Goal: Use online tool/utility: Utilize a website feature to perform a specific function

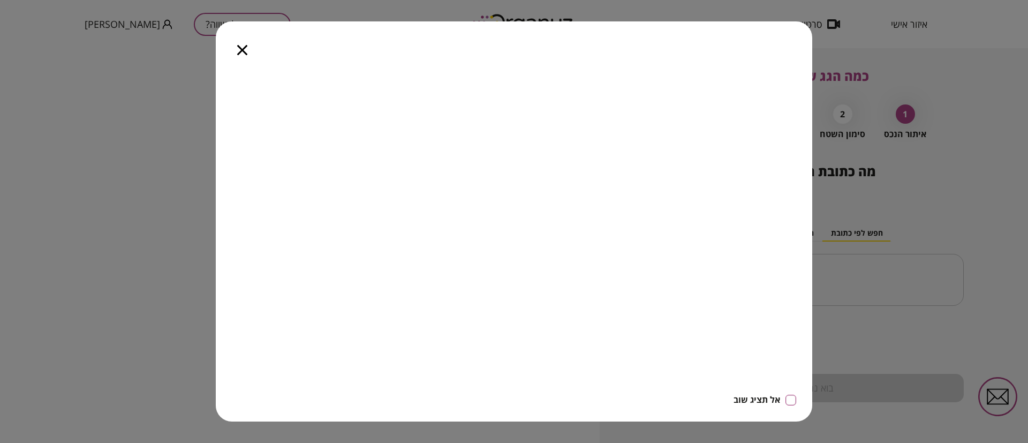
click at [239, 48] on icon "button" at bounding box center [242, 50] width 10 height 10
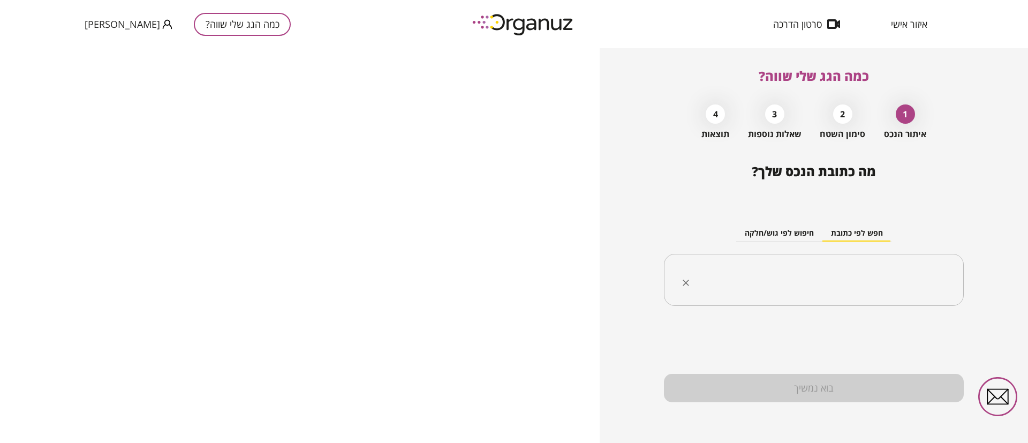
click at [775, 276] on input "text" at bounding box center [818, 280] width 266 height 27
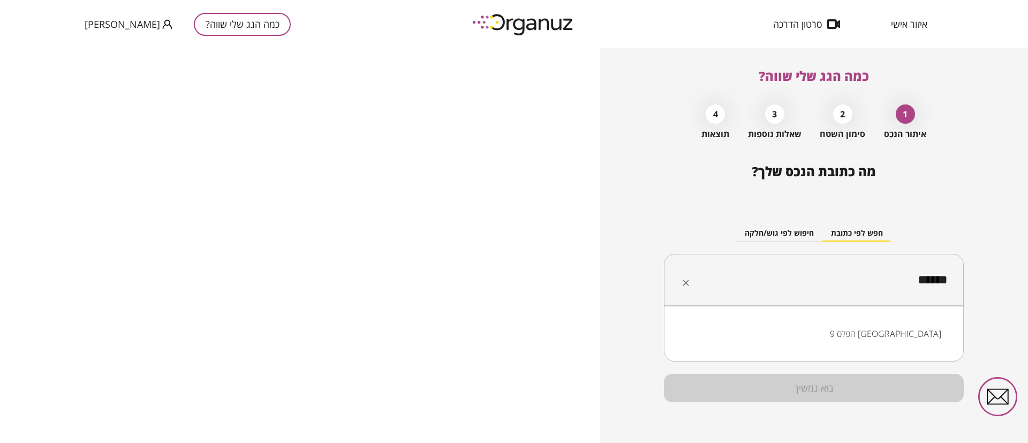
click at [911, 333] on li "הפלס 9 [GEOGRAPHIC_DATA]" at bounding box center [814, 333] width 272 height 19
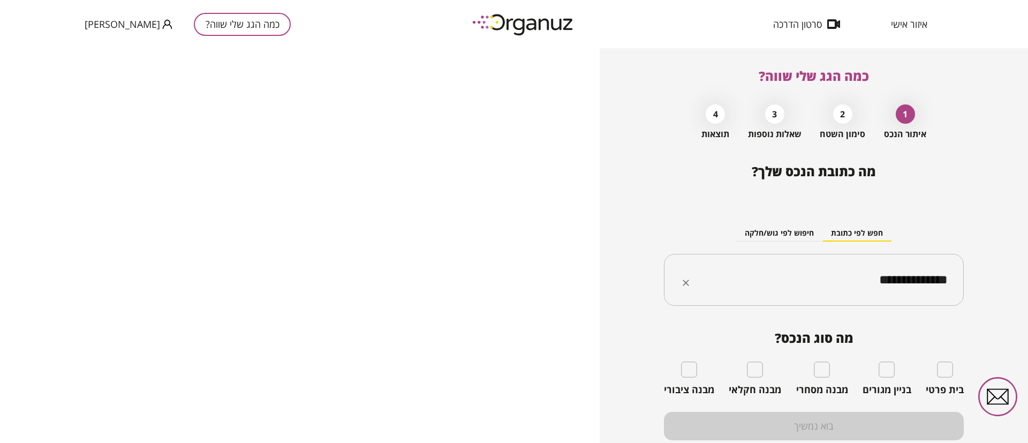
type input "**********"
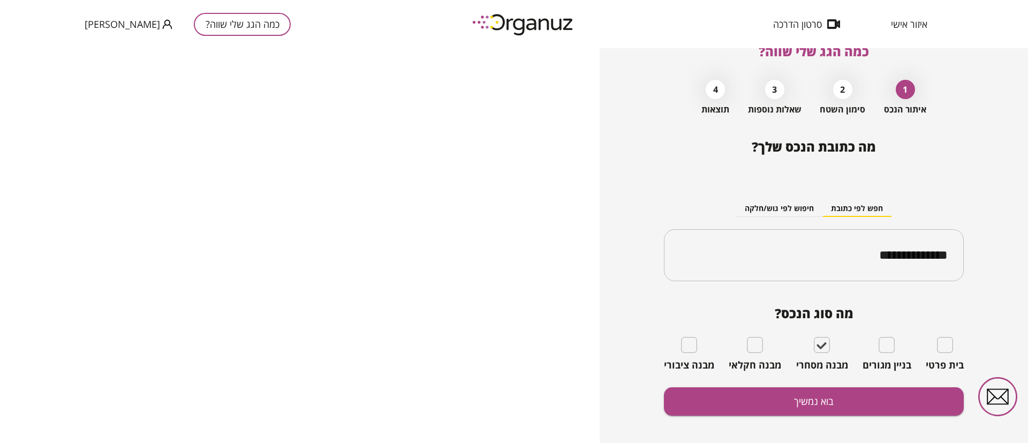
scroll to position [38, 0]
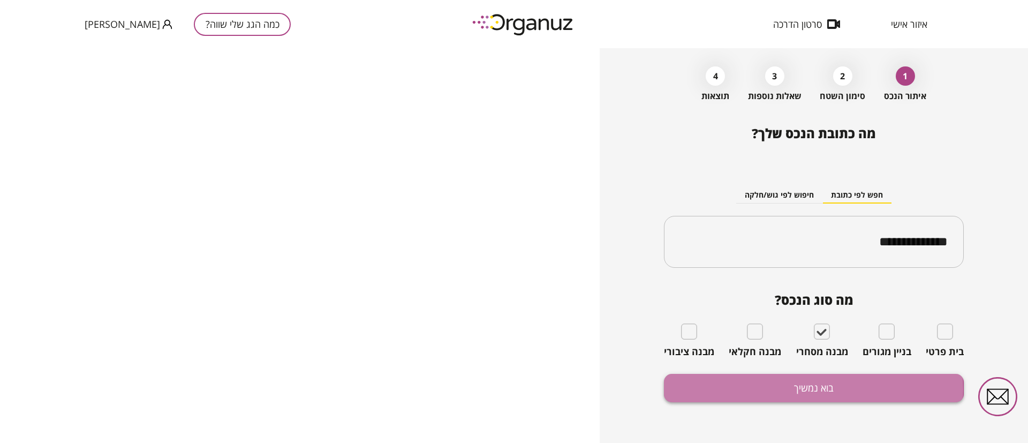
click at [795, 389] on button "בוא נמשיך" at bounding box center [814, 388] width 300 height 28
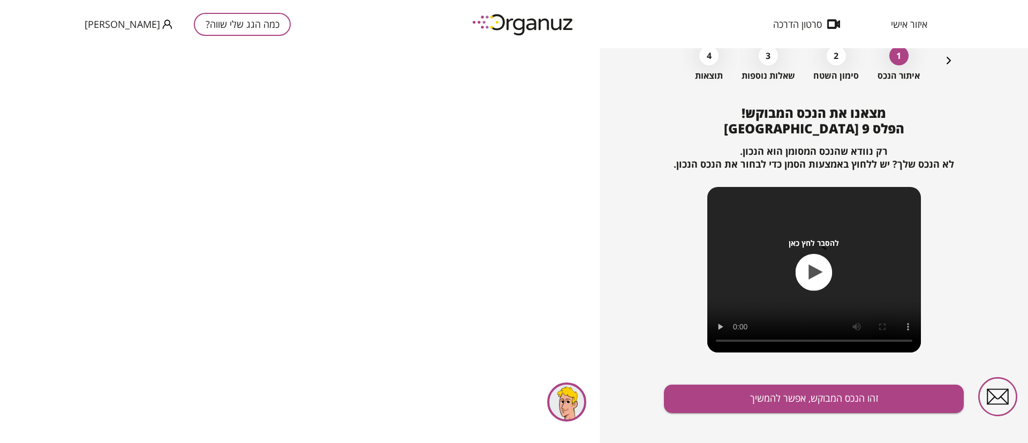
scroll to position [69, 0]
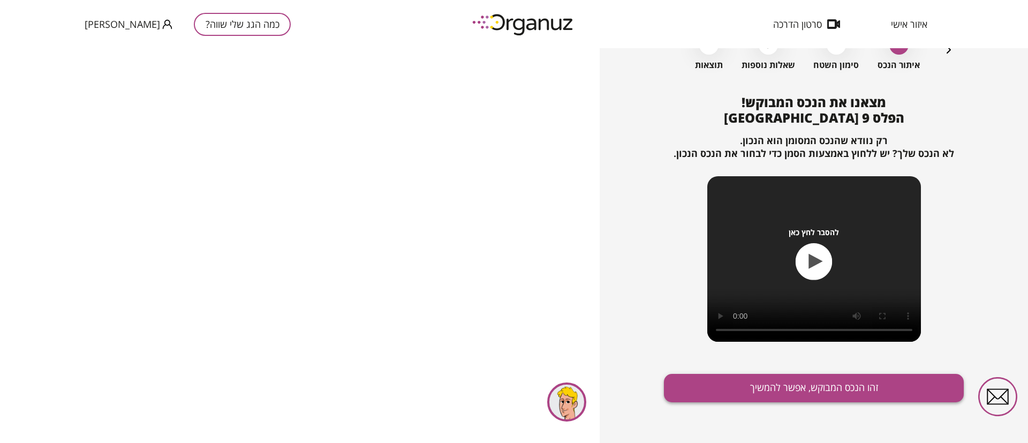
click at [768, 381] on button "זהו הנכס המבוקש, אפשר להמשיך" at bounding box center [814, 388] width 300 height 28
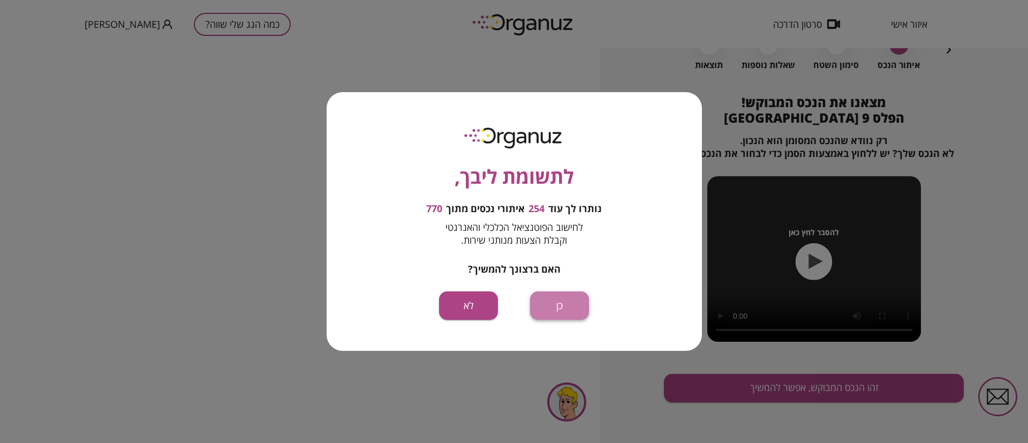
click at [550, 304] on button "כן" at bounding box center [559, 305] width 59 height 28
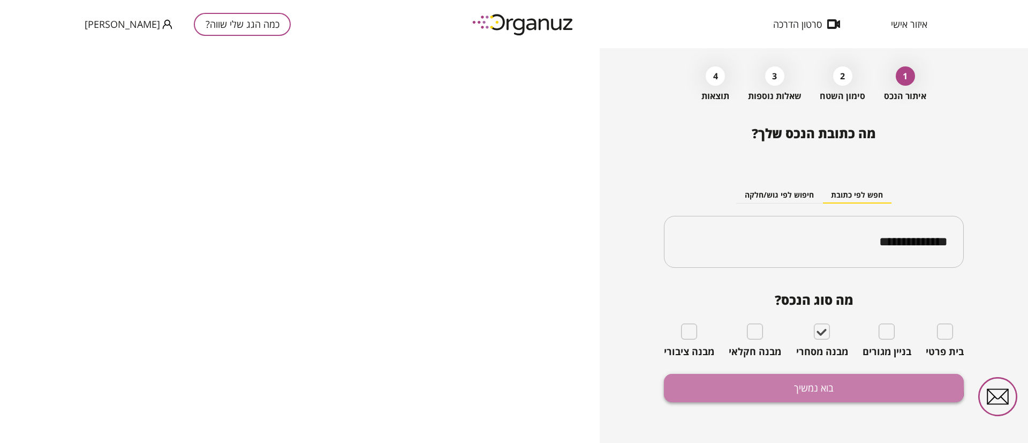
click at [794, 383] on button "בוא נמשיך" at bounding box center [814, 388] width 300 height 28
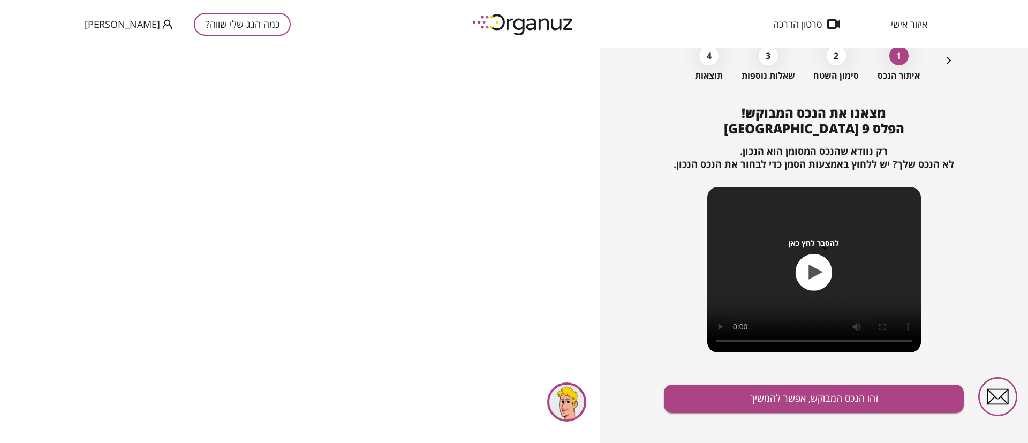
scroll to position [69, 0]
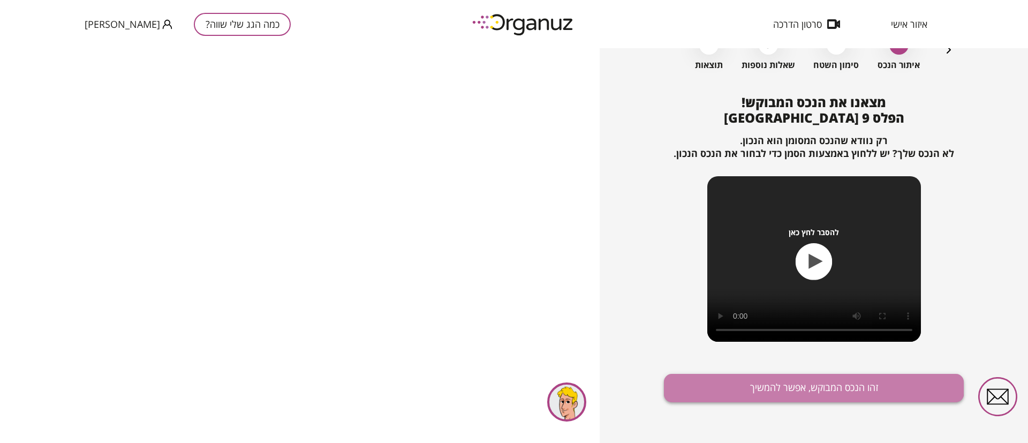
click at [781, 380] on button "זהו הנכס המבוקש, אפשר להמשיך" at bounding box center [814, 388] width 300 height 28
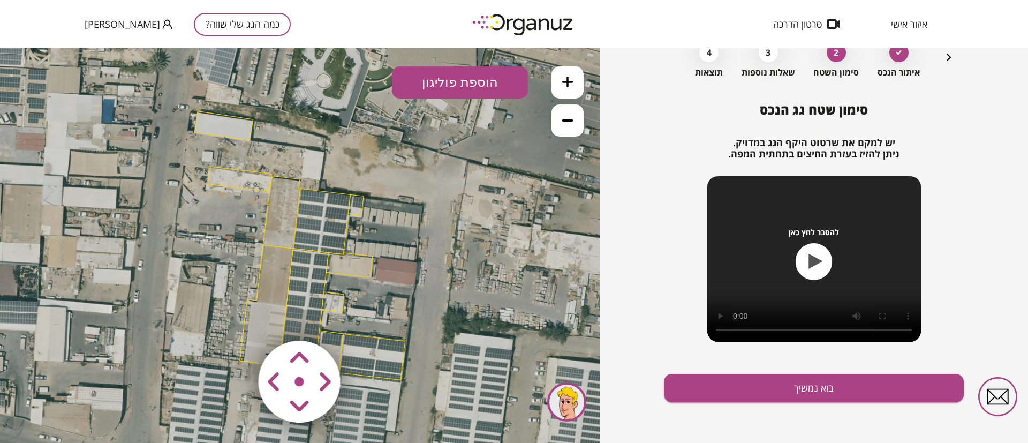
click at [328, 212] on polygon at bounding box center [321, 222] width 57 height 66
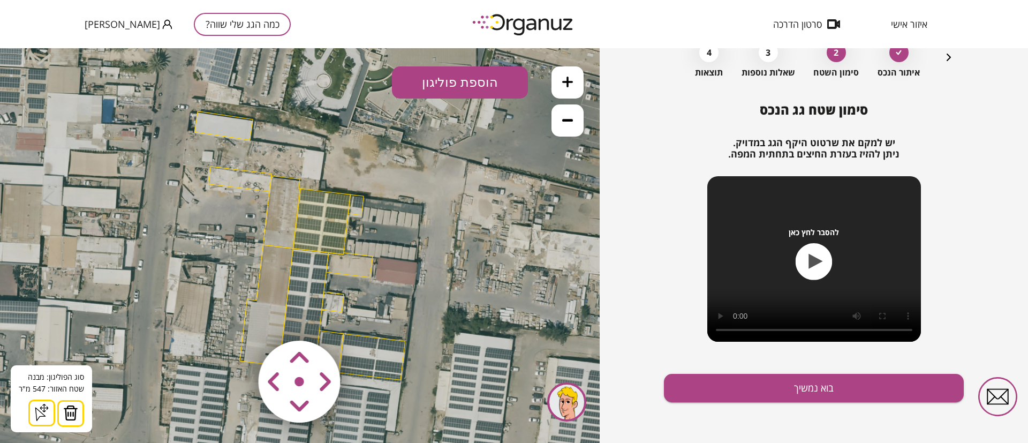
click at [77, 410] on button at bounding box center [70, 413] width 27 height 27
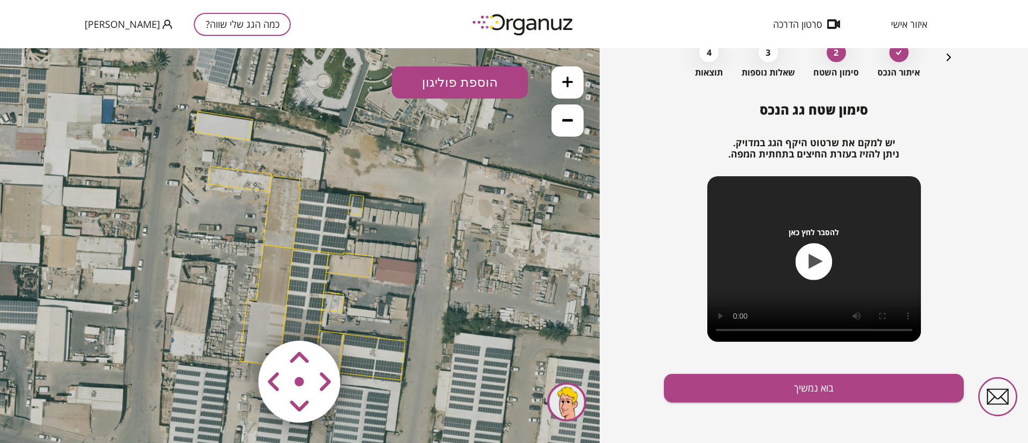
click at [358, 208] on polygon at bounding box center [356, 204] width 16 height 20
click at [351, 209] on polygon at bounding box center [356, 203] width 16 height 20
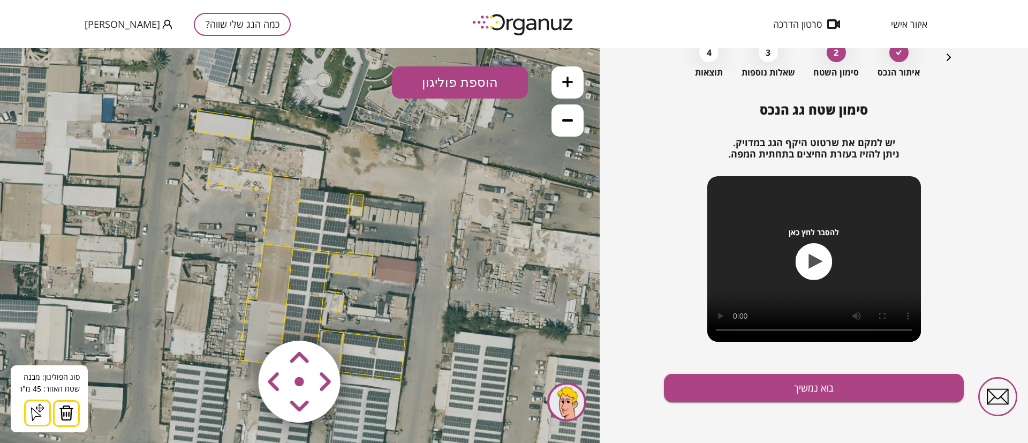
click at [66, 412] on img at bounding box center [66, 413] width 15 height 16
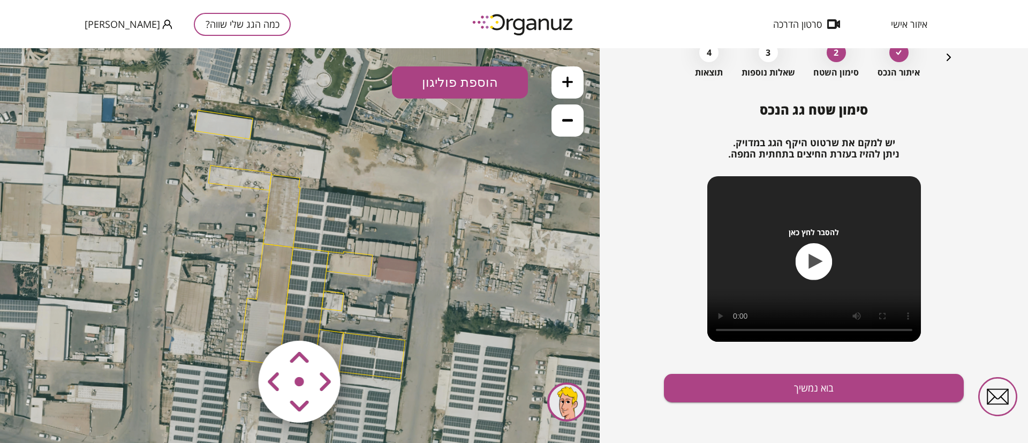
click at [278, 262] on polygon at bounding box center [267, 304] width 54 height 121
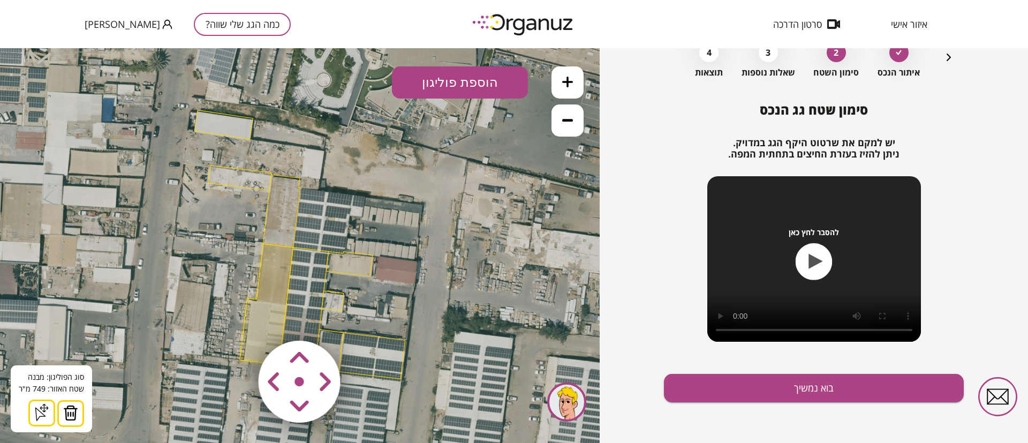
click at [71, 413] on img at bounding box center [70, 413] width 15 height 16
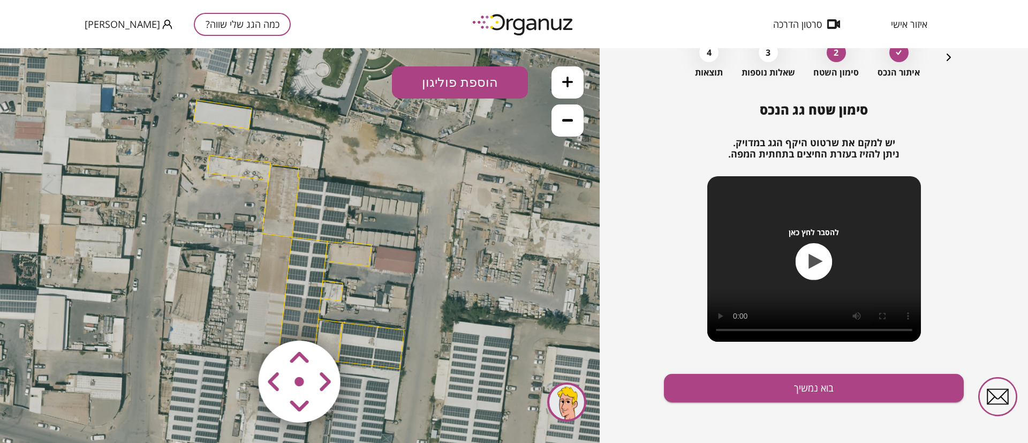
drag, startPoint x: 192, startPoint y: 307, endPoint x: 176, endPoint y: 259, distance: 51.5
click at [176, 259] on icon at bounding box center [298, 233] width 813 height 813
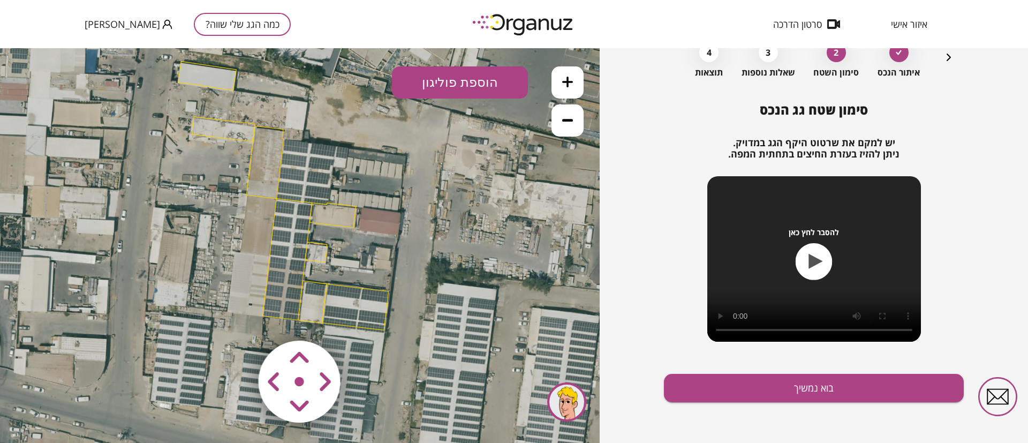
click at [292, 219] on polygon at bounding box center [287, 260] width 49 height 122
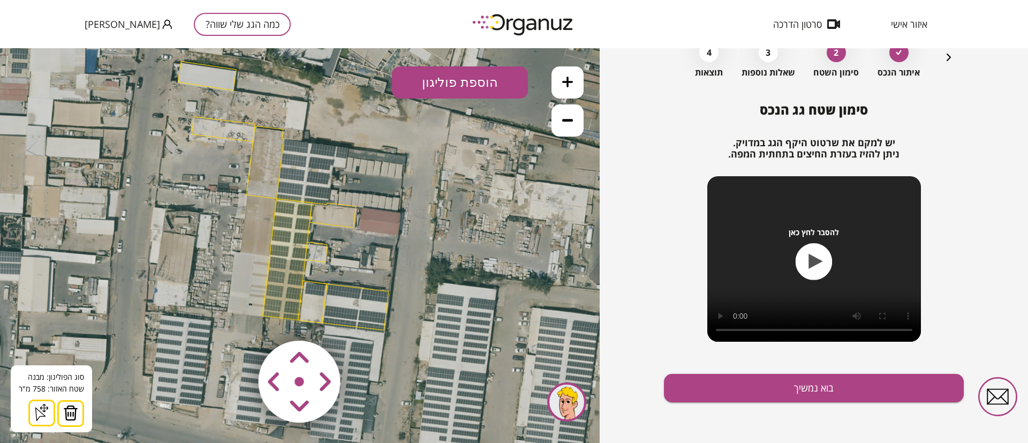
click at [71, 412] on img at bounding box center [70, 413] width 15 height 16
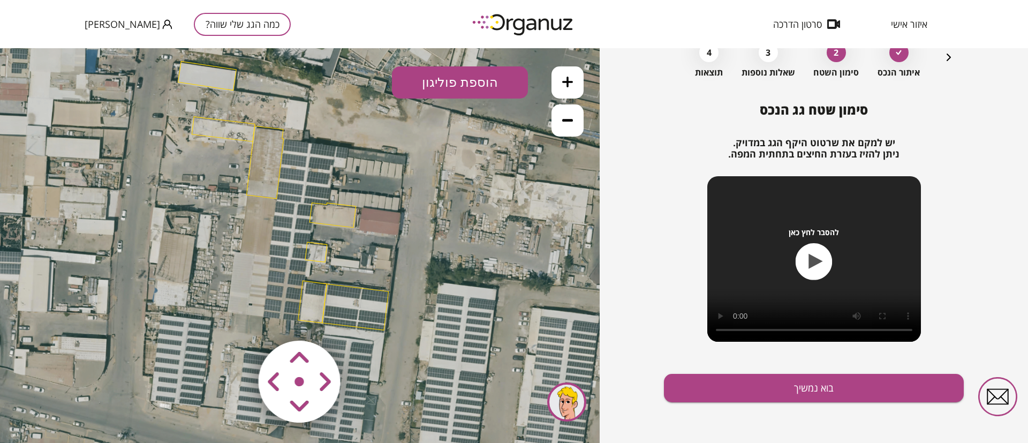
click at [265, 154] on polygon at bounding box center [264, 162] width 37 height 73
click at [252, 174] on polygon at bounding box center [264, 161] width 37 height 73
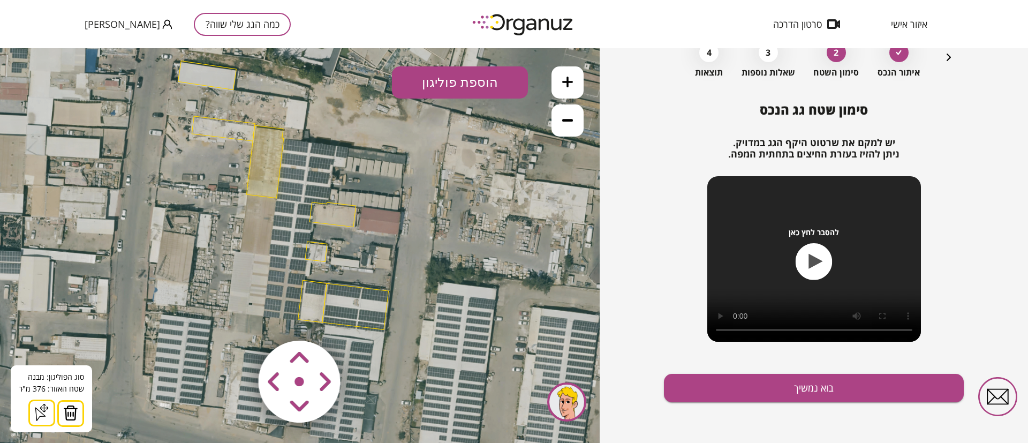
click at [66, 410] on img at bounding box center [70, 413] width 15 height 16
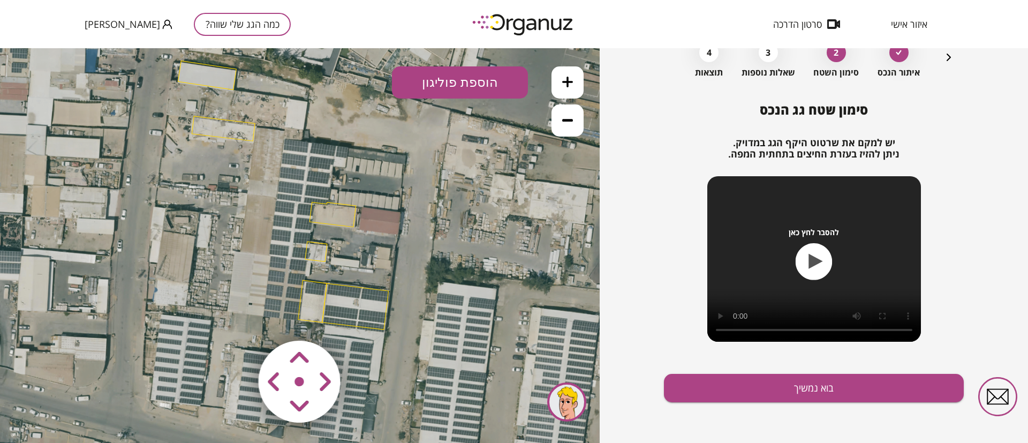
drag, startPoint x: 307, startPoint y: 296, endPoint x: 290, endPoint y: 312, distance: 23.9
click at [307, 296] on polygon at bounding box center [312, 301] width 29 height 42
click at [327, 293] on polygon at bounding box center [355, 306] width 66 height 46
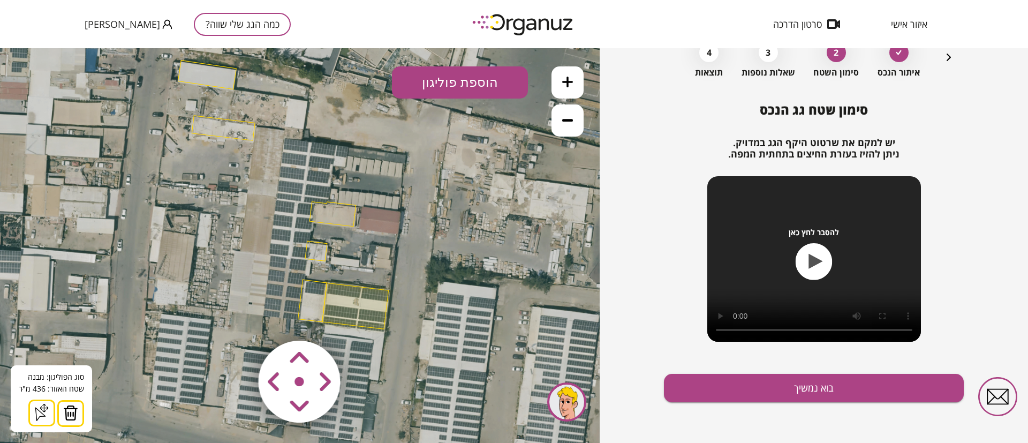
click at [65, 413] on img at bounding box center [70, 413] width 15 height 16
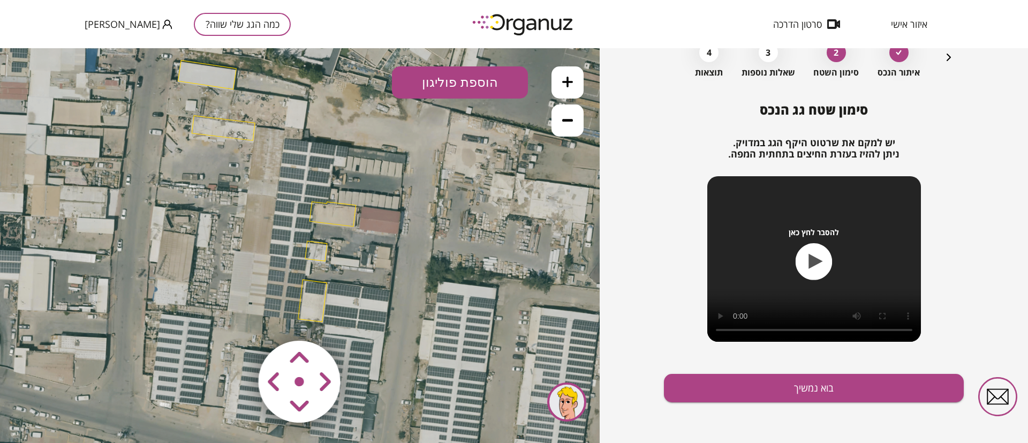
click at [335, 216] on polygon at bounding box center [333, 214] width 46 height 25
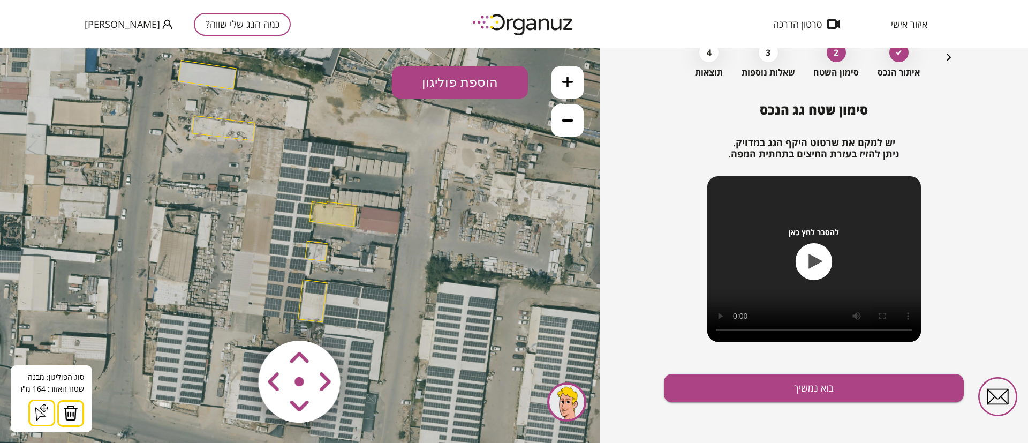
click at [70, 413] on img at bounding box center [70, 413] width 15 height 16
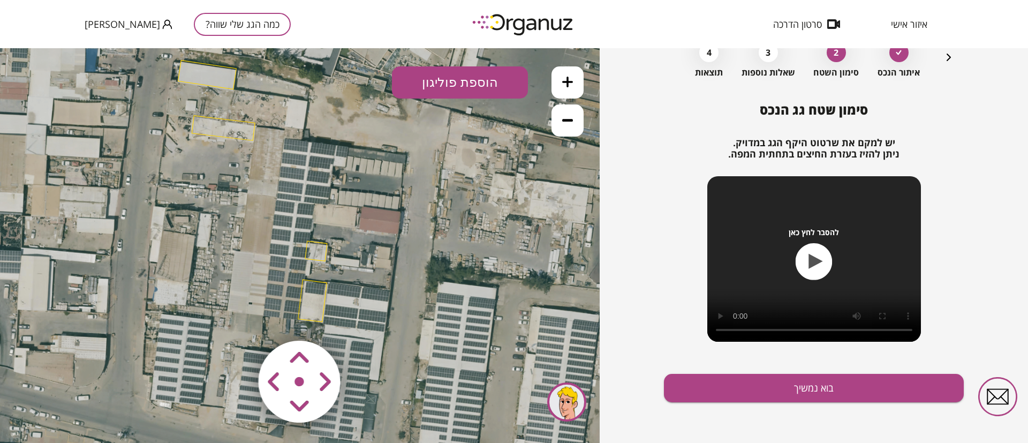
click at [216, 126] on polygon at bounding box center [223, 128] width 63 height 25
click at [213, 129] on polygon at bounding box center [223, 127] width 63 height 25
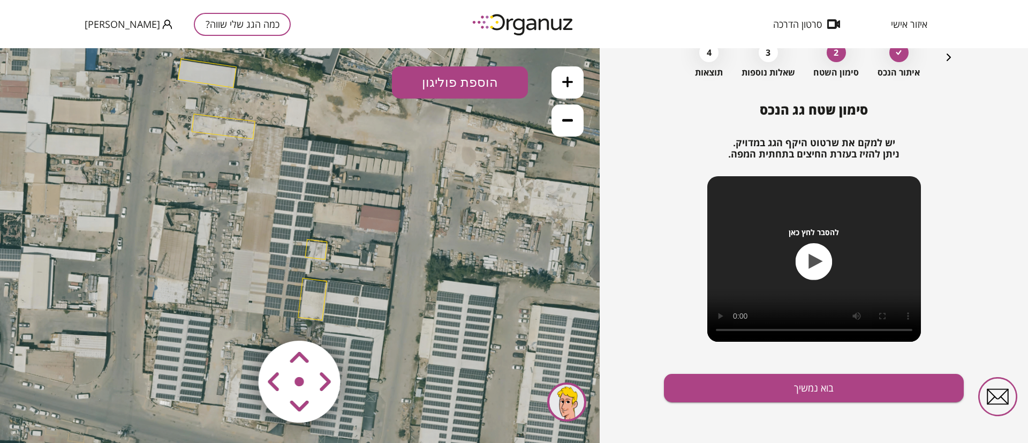
click at [212, 125] on polygon at bounding box center [223, 126] width 63 height 25
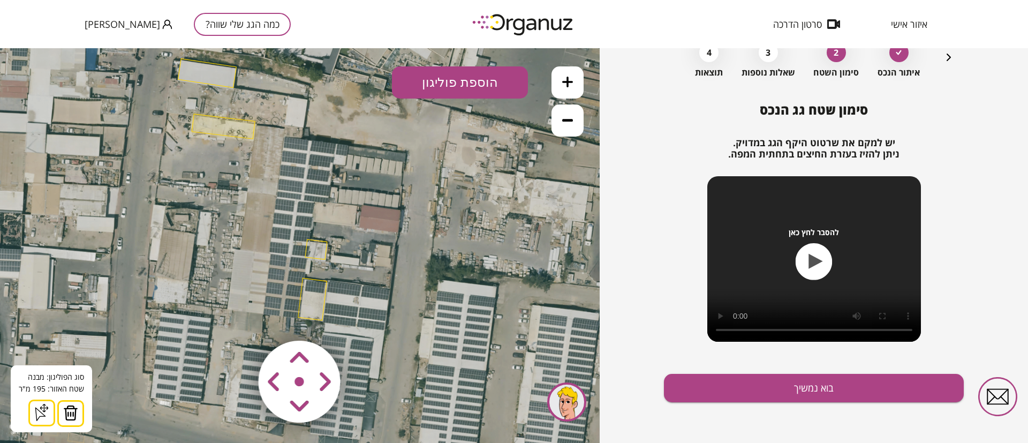
click at [69, 412] on img at bounding box center [70, 413] width 15 height 16
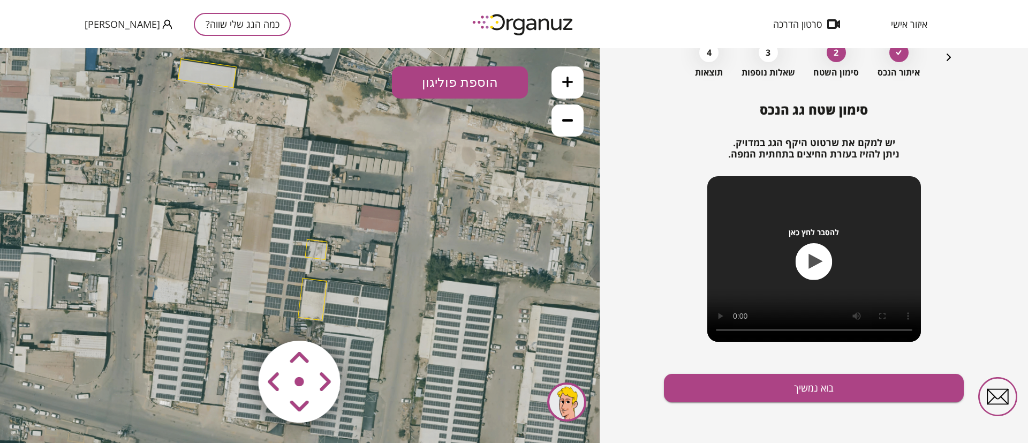
click at [322, 253] on polygon at bounding box center [316, 249] width 22 height 20
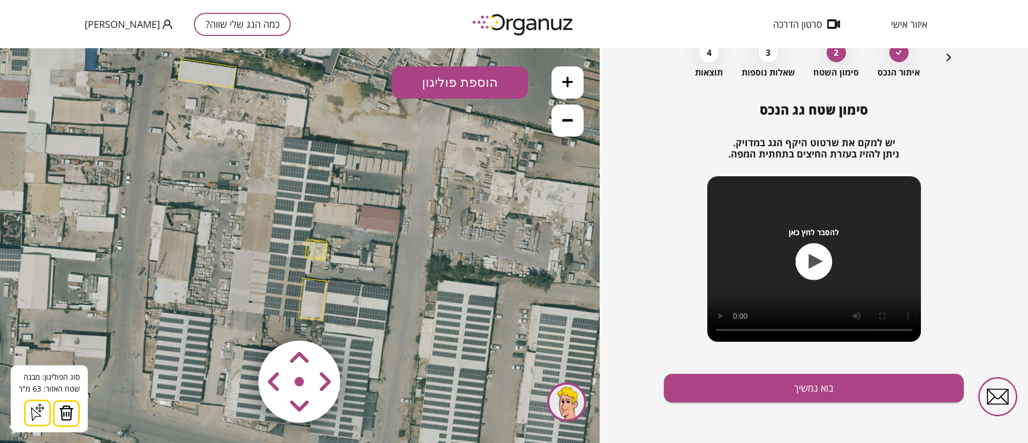
click at [66, 411] on img at bounding box center [66, 413] width 15 height 16
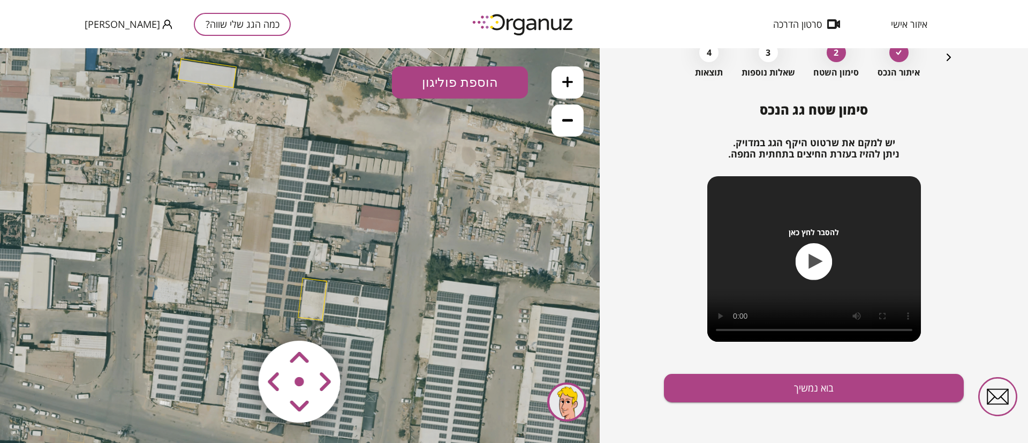
click at [318, 288] on polygon at bounding box center [312, 299] width 29 height 42
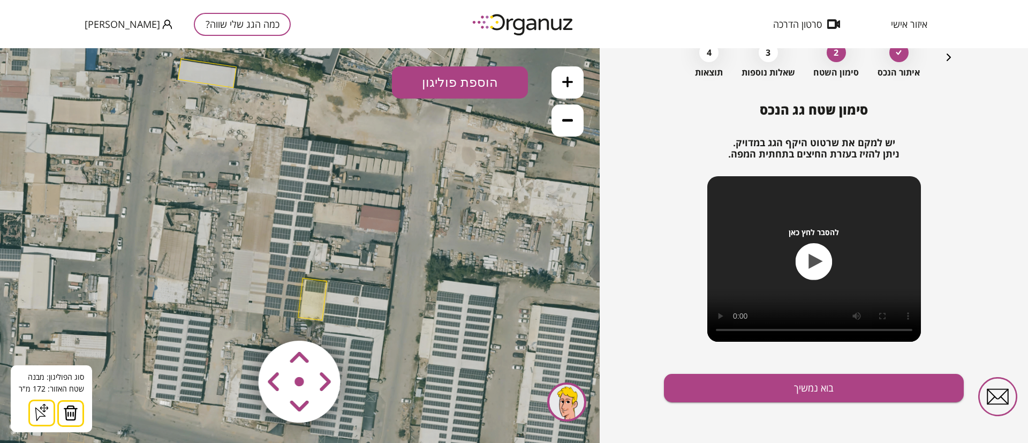
click at [72, 409] on img at bounding box center [70, 413] width 15 height 16
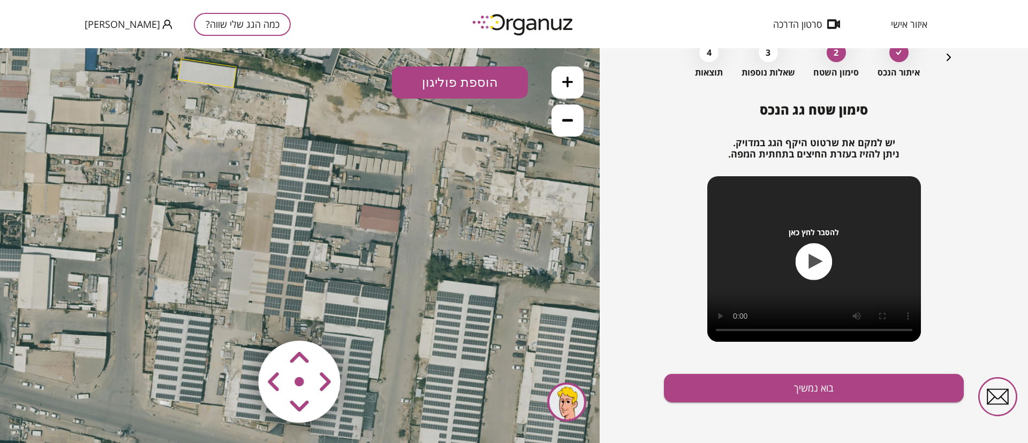
click at [207, 78] on polygon at bounding box center [207, 73] width 58 height 29
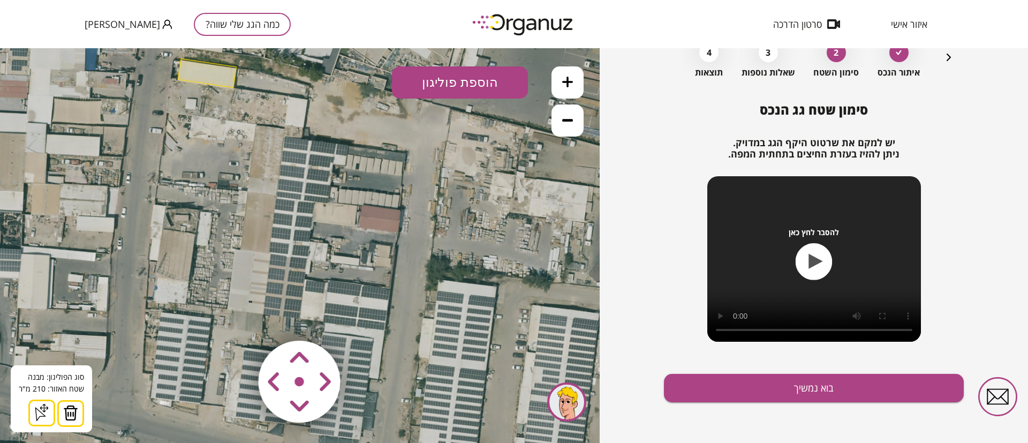
click at [73, 412] on img at bounding box center [70, 413] width 15 height 16
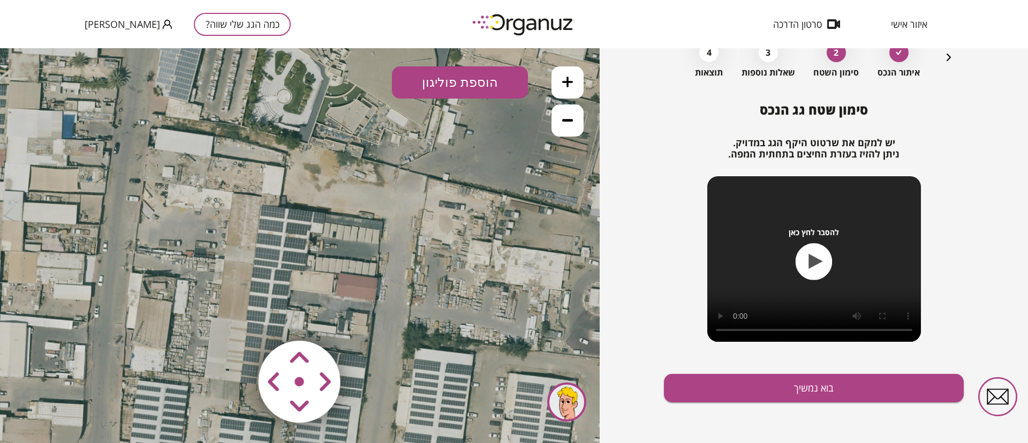
drag, startPoint x: 216, startPoint y: 222, endPoint x: 183, endPoint y: 328, distance: 111.0
click at [183, 328] on icon at bounding box center [260, 260] width 813 height 813
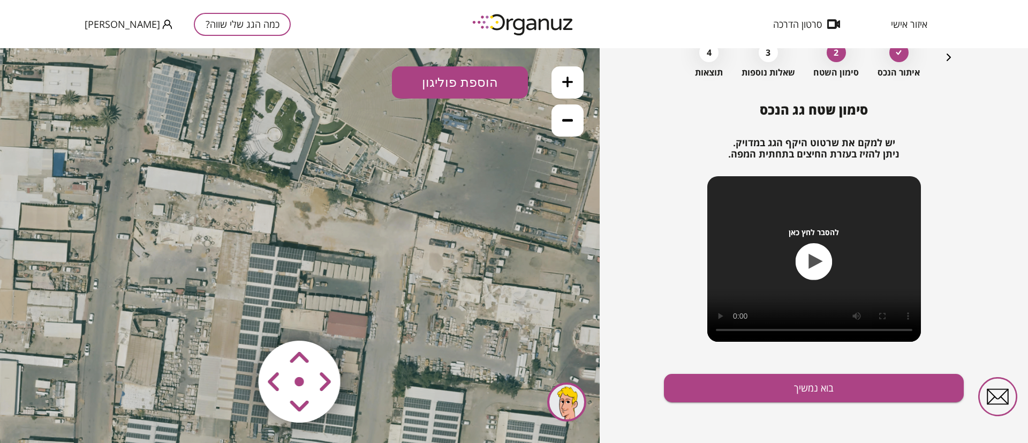
click at [563, 79] on icon at bounding box center [567, 82] width 11 height 11
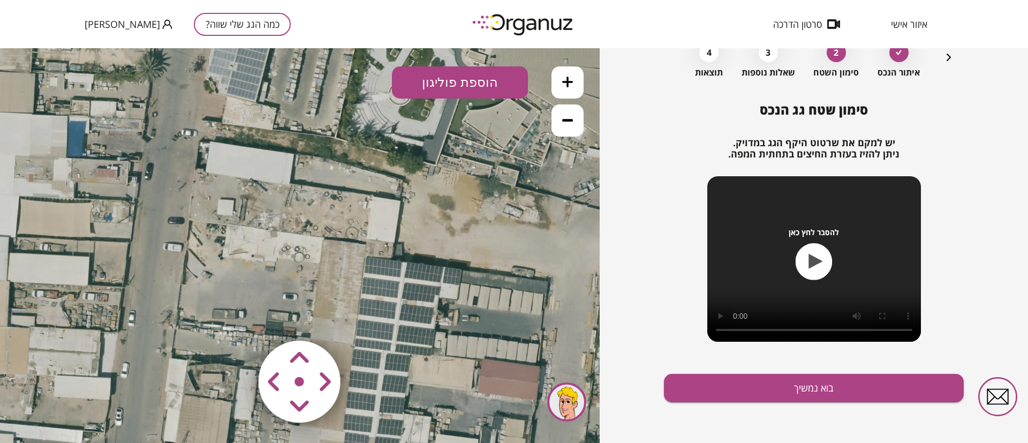
drag, startPoint x: 307, startPoint y: 238, endPoint x: 446, endPoint y: 253, distance: 139.0
click at [446, 253] on icon at bounding box center [364, 339] width 1219 height 1219
click at [571, 75] on button at bounding box center [568, 82] width 32 height 32
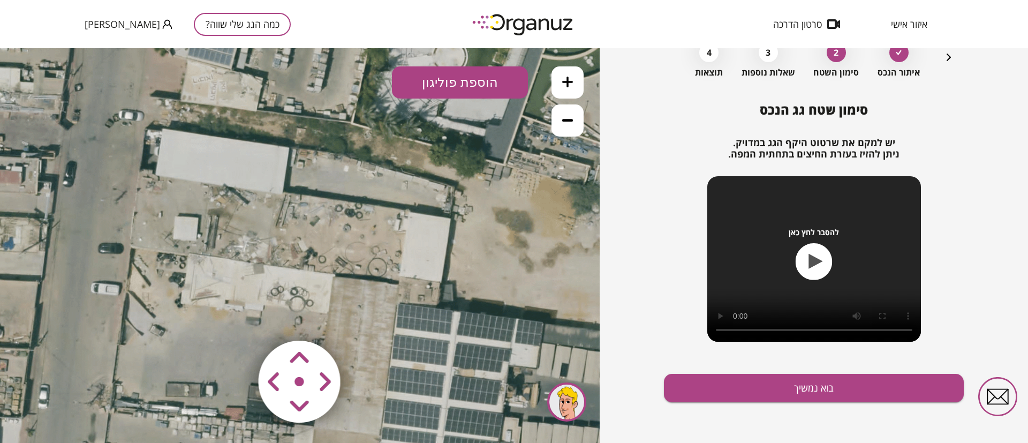
drag, startPoint x: 393, startPoint y: 221, endPoint x: 436, endPoint y: 266, distance: 62.5
click at [391, 264] on icon at bounding box center [397, 429] width 1848 height 1848
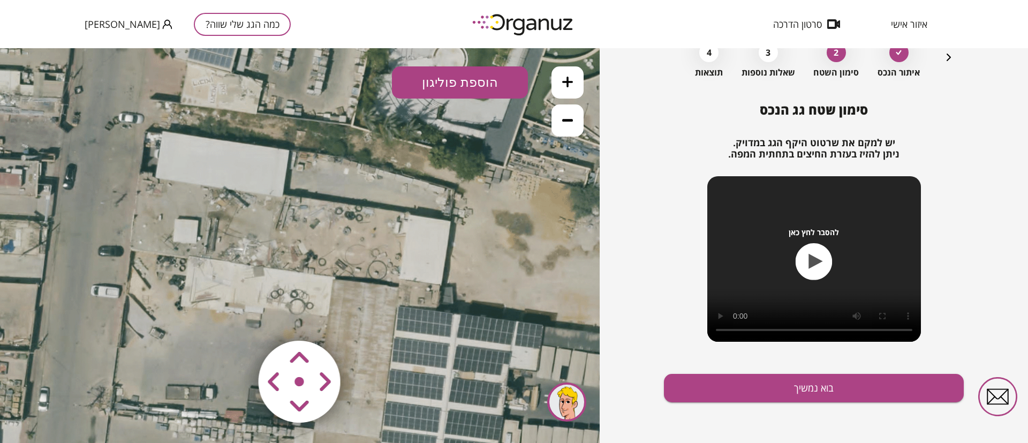
click at [466, 77] on button "הוספת פוליגון" at bounding box center [460, 82] width 136 height 32
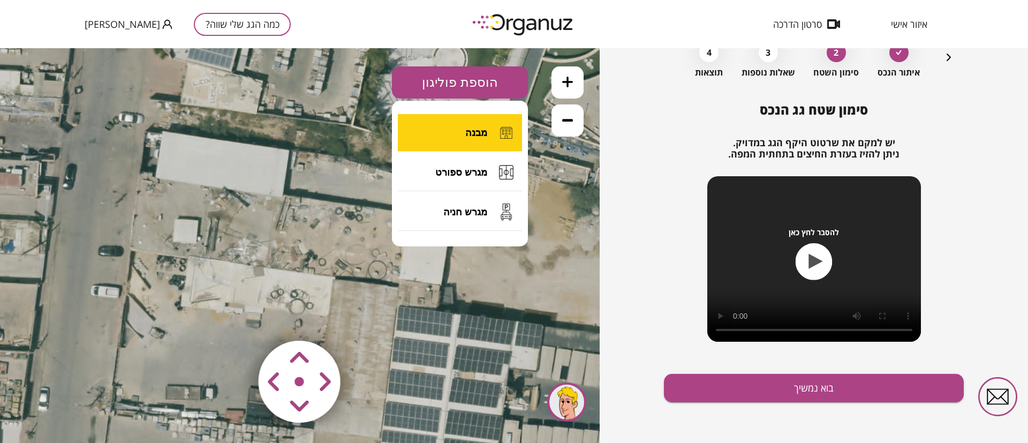
click at [480, 131] on span "מבנה" at bounding box center [476, 133] width 22 height 12
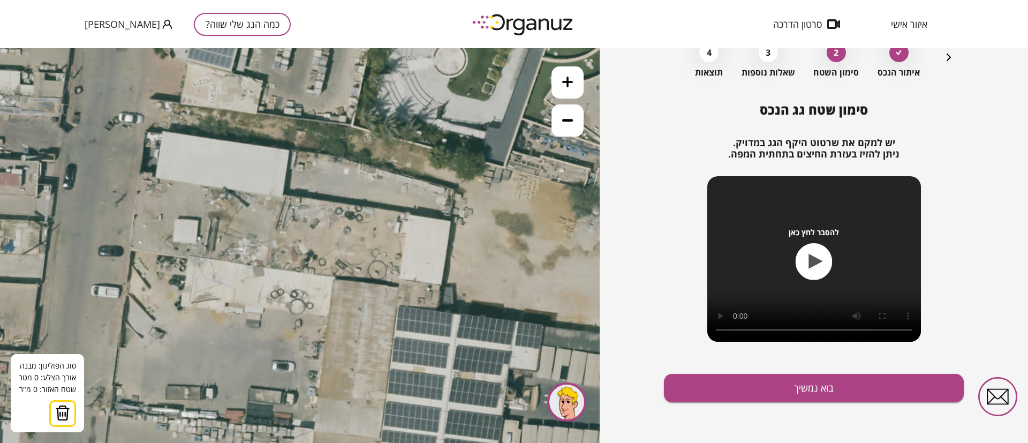
click at [406, 211] on icon at bounding box center [397, 432] width 1848 height 1848
click at [71, 417] on img at bounding box center [73, 413] width 15 height 16
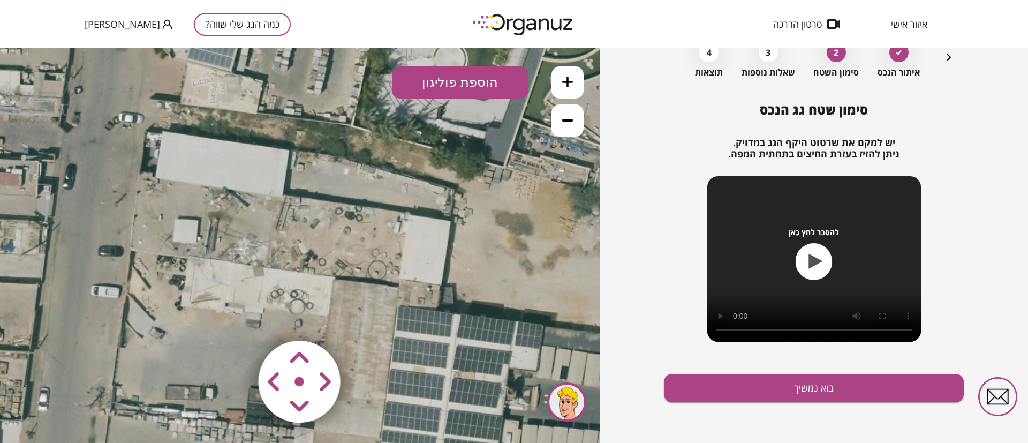
click at [575, 87] on button at bounding box center [568, 82] width 32 height 32
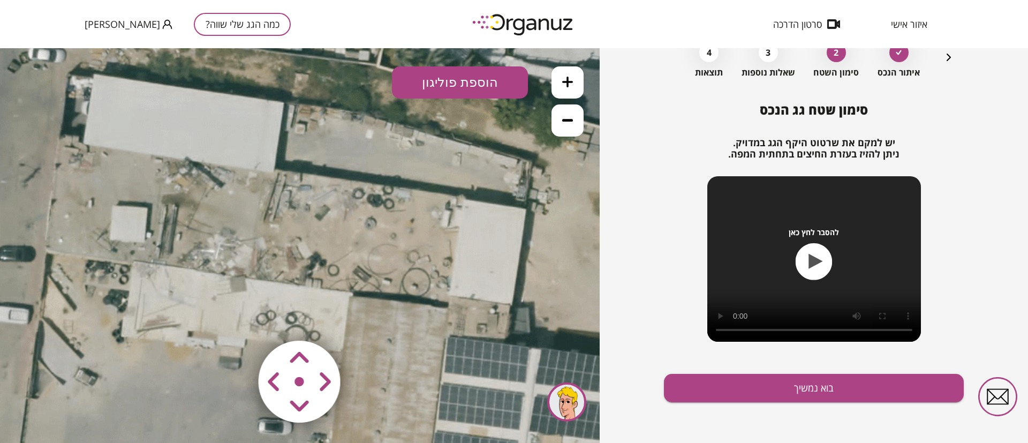
click at [574, 87] on button at bounding box center [568, 82] width 32 height 32
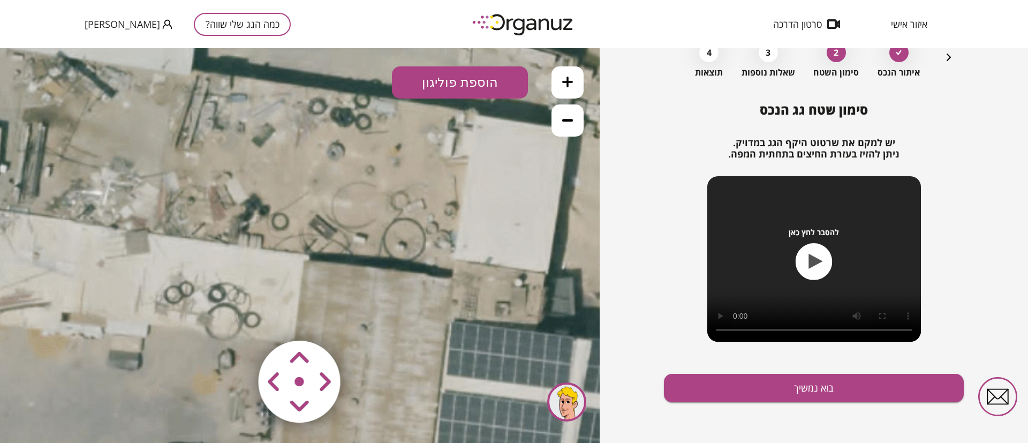
drag, startPoint x: 453, startPoint y: 220, endPoint x: 383, endPoint y: 162, distance: 90.9
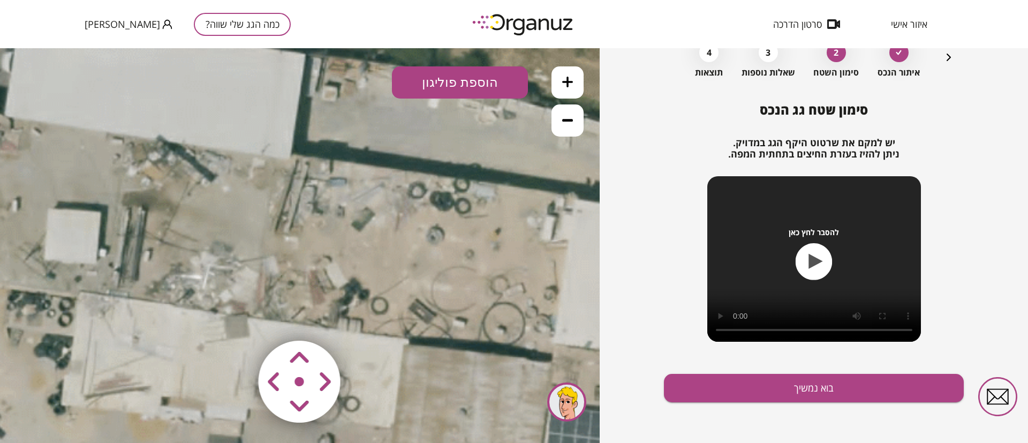
drag, startPoint x: 447, startPoint y: 186, endPoint x: 549, endPoint y: 274, distance: 134.1
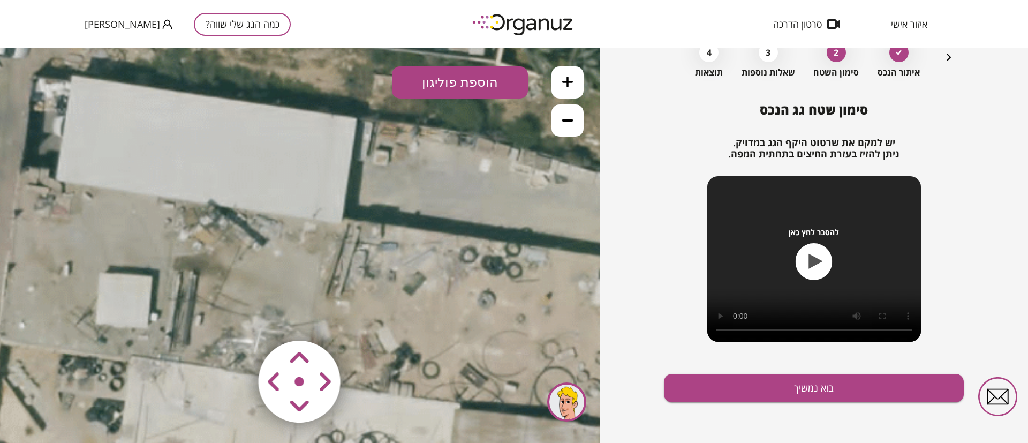
drag, startPoint x: 386, startPoint y: 201, endPoint x: 382, endPoint y: 174, distance: 28.1
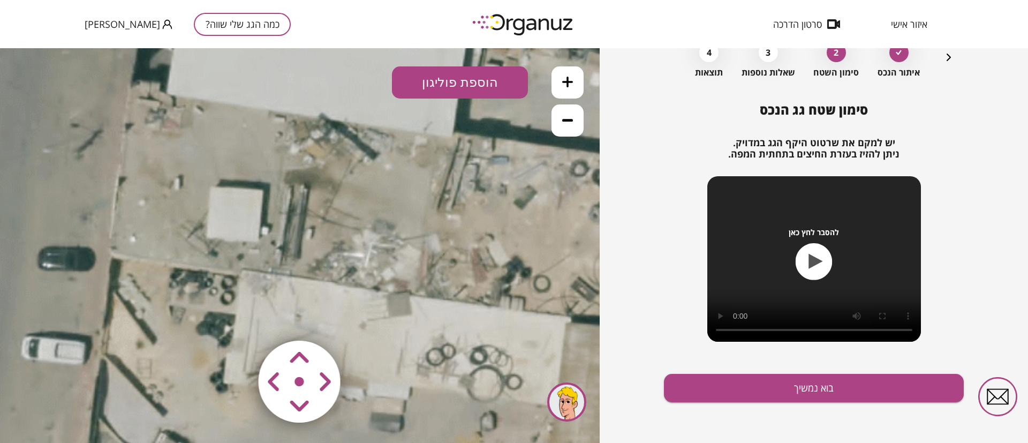
drag, startPoint x: 391, startPoint y: 254, endPoint x: 330, endPoint y: 159, distance: 113.2
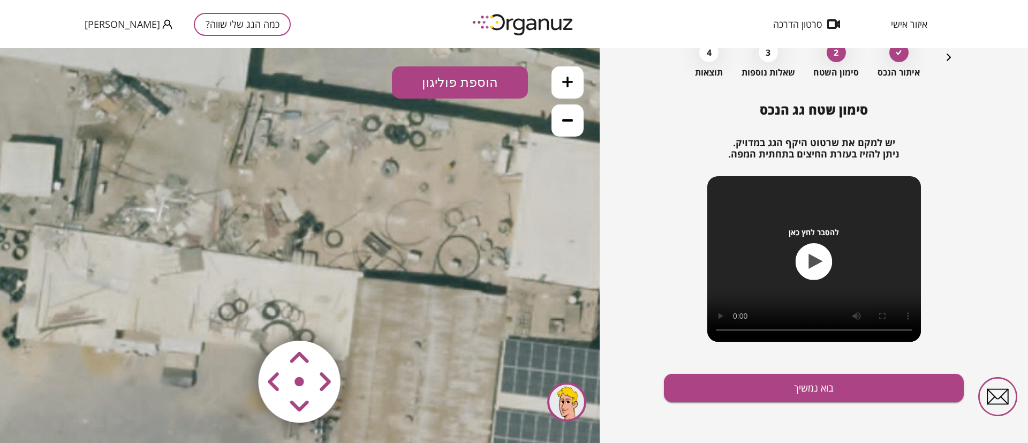
drag, startPoint x: 416, startPoint y: 195, endPoint x: 258, endPoint y: 195, distance: 157.4
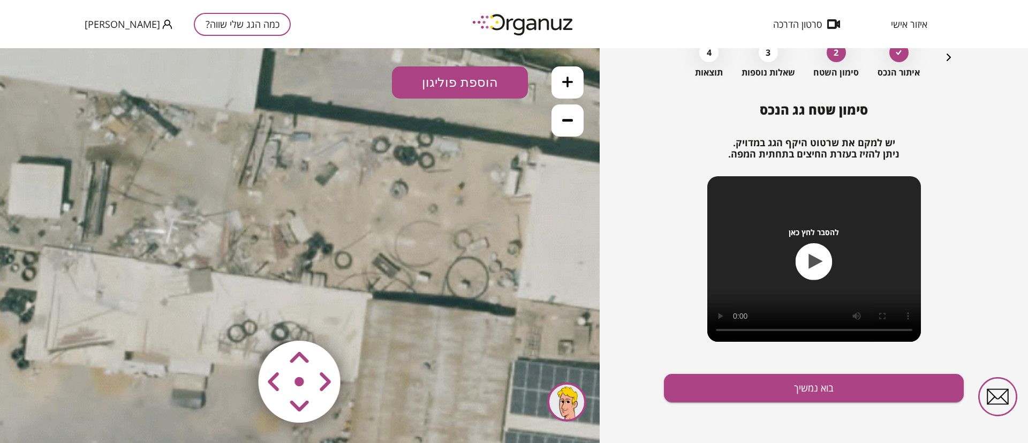
click at [567, 127] on button at bounding box center [568, 120] width 32 height 32
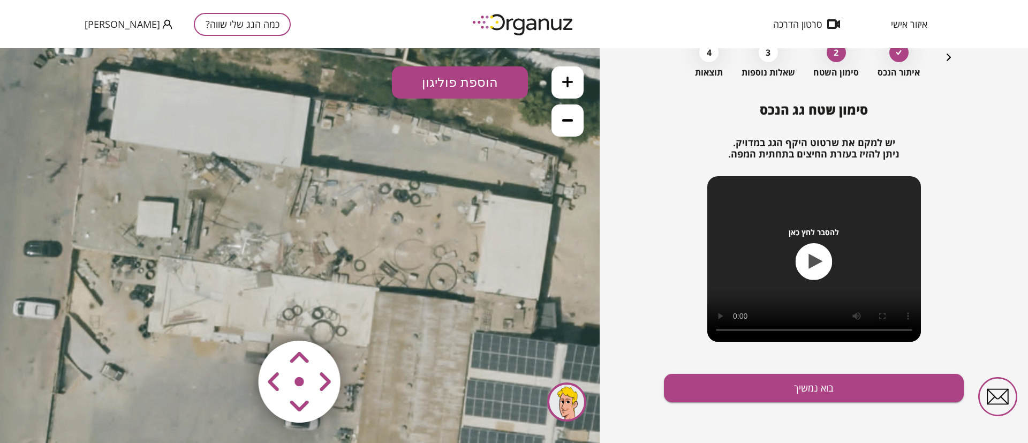
drag, startPoint x: 457, startPoint y: 232, endPoint x: 502, endPoint y: 199, distance: 55.9
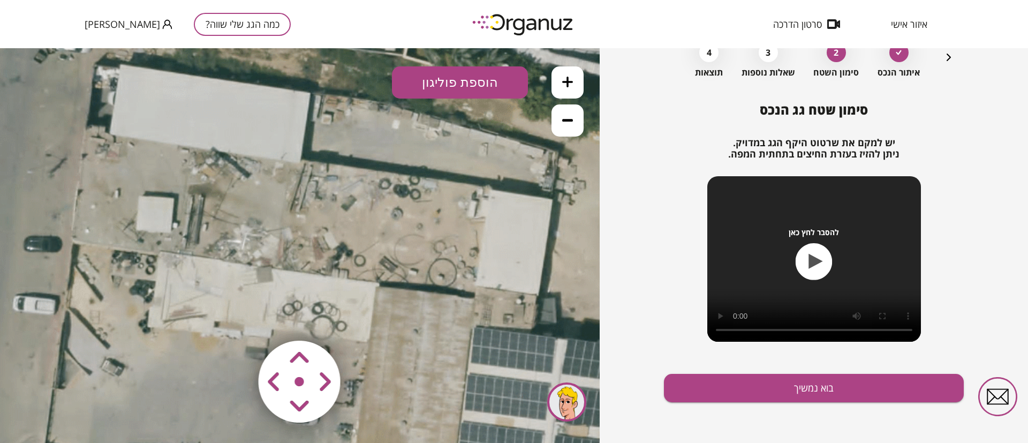
click at [497, 82] on button "הוספת פוליגון" at bounding box center [460, 82] width 136 height 32
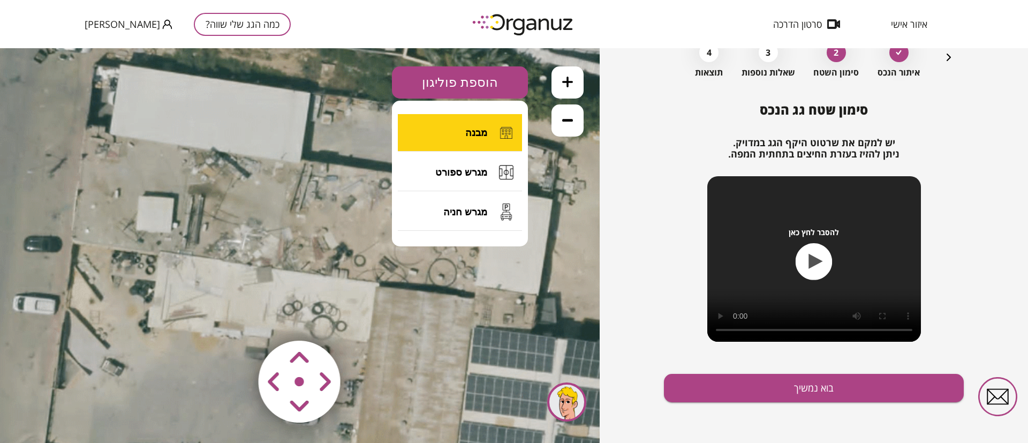
click at [485, 124] on button "מבנה" at bounding box center [460, 132] width 124 height 37
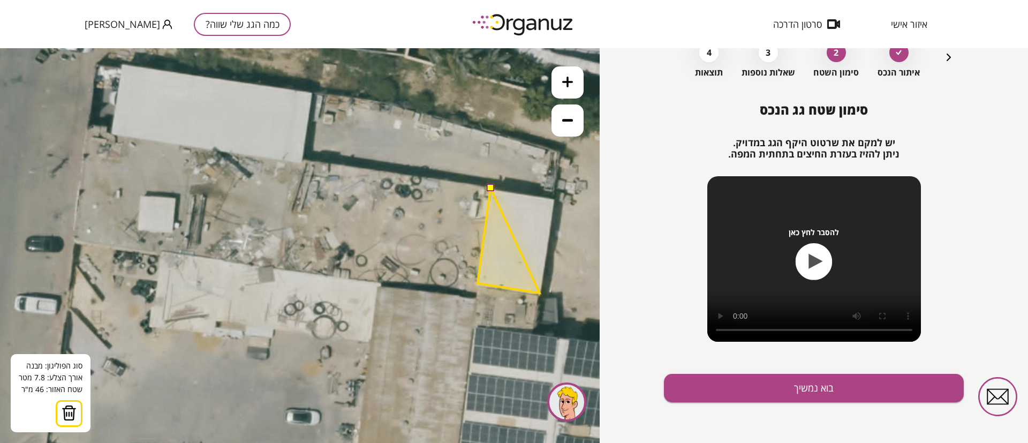
click at [540, 293] on polygon at bounding box center [509, 240] width 62 height 105
click at [529, 333] on polygon at bounding box center [509, 260] width 62 height 145
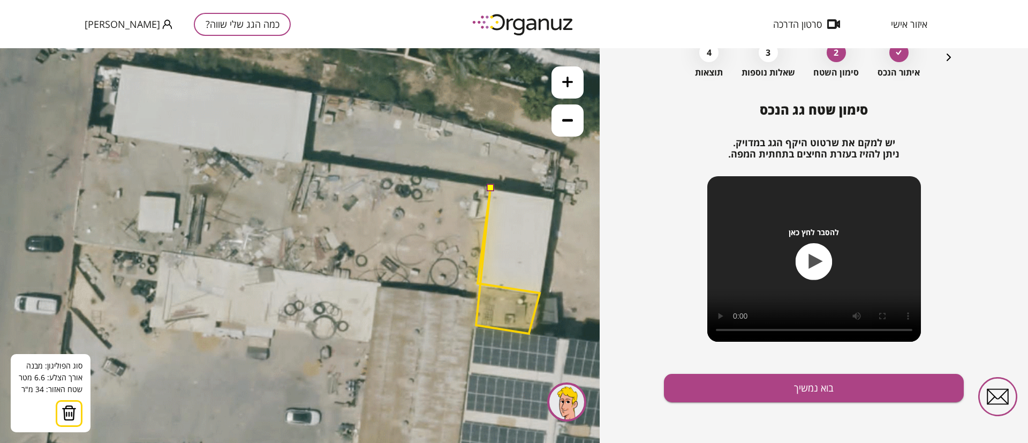
click at [476, 325] on polygon at bounding box center [508, 261] width 64 height 146
click at [480, 296] on polygon at bounding box center [508, 261] width 64 height 146
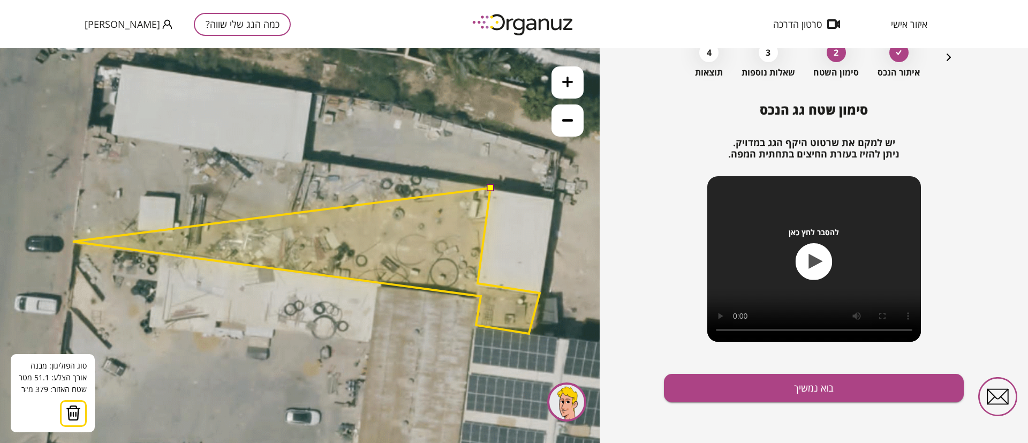
click at [73, 242] on polygon at bounding box center [306, 261] width 467 height 146
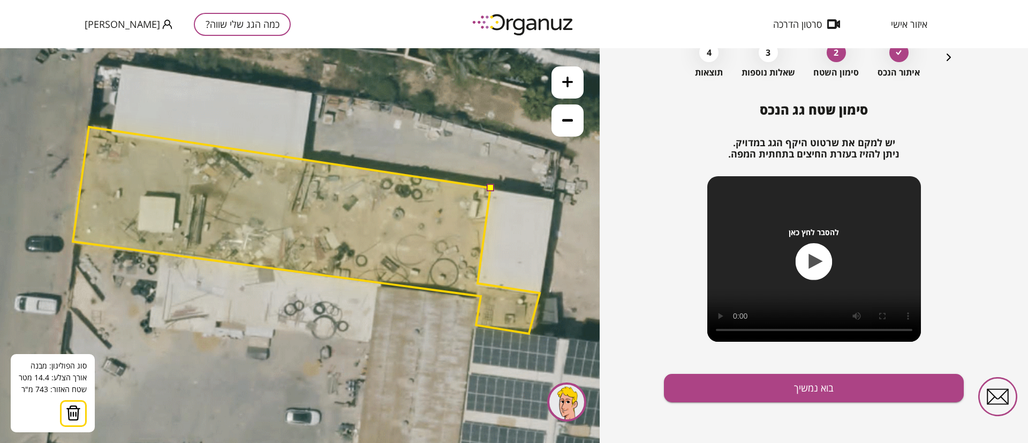
click at [89, 127] on polygon at bounding box center [306, 230] width 467 height 207
click at [83, 126] on polygon at bounding box center [306, 229] width 467 height 206
click at [487, 186] on button at bounding box center [489, 186] width 7 height 7
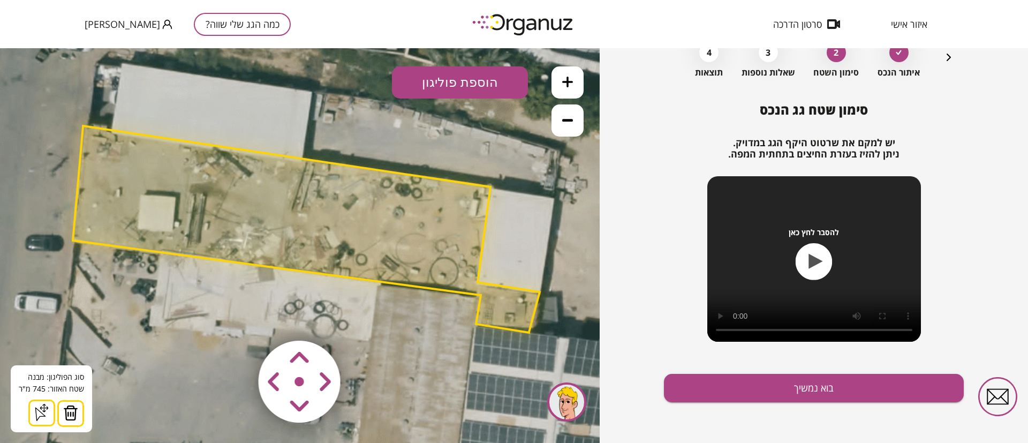
click at [382, 231] on polygon at bounding box center [306, 229] width 467 height 207
